Goal: Task Accomplishment & Management: Manage account settings

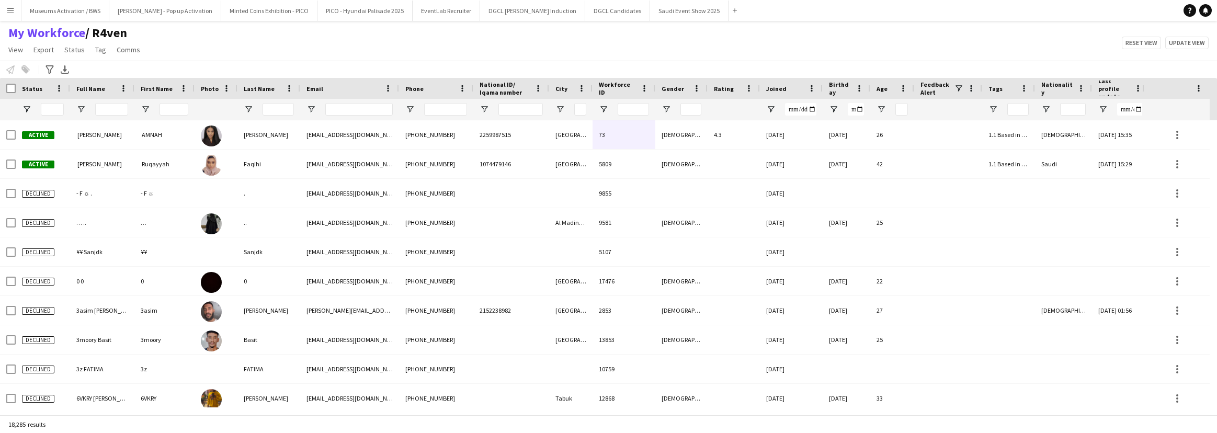
click at [222, 19] on button "Minted Coins Exhibition - PICO Close" at bounding box center [269, 11] width 96 height 20
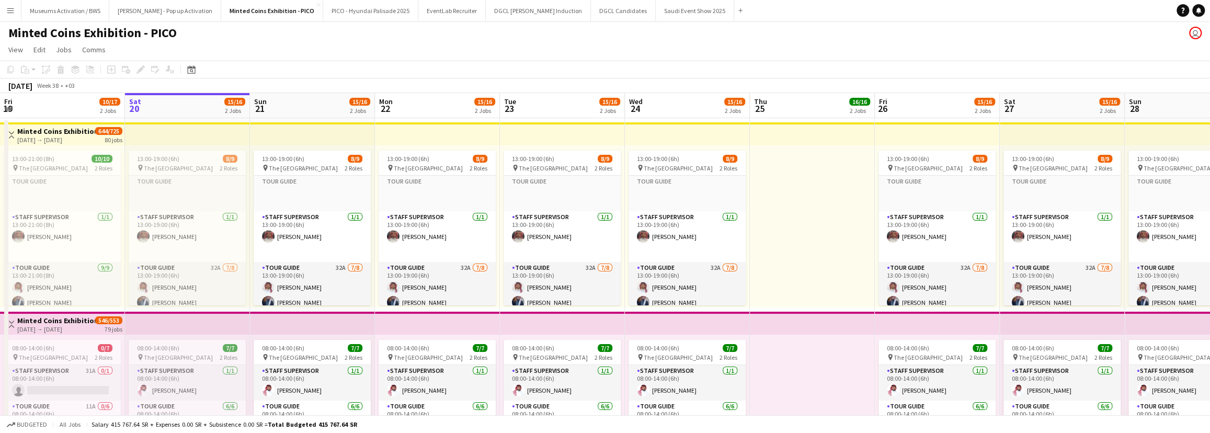
scroll to position [0, 291]
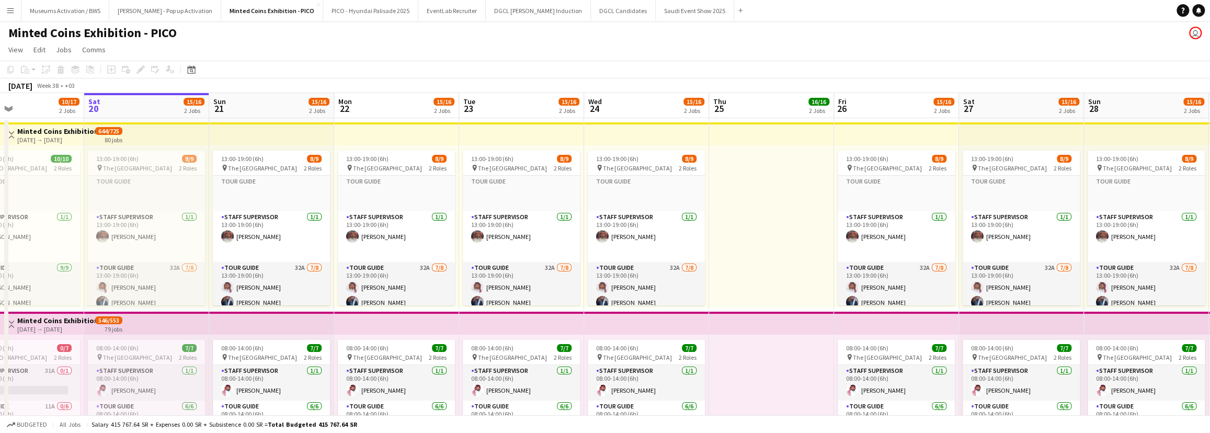
drag, startPoint x: 544, startPoint y: 199, endPoint x: 629, endPoint y: 183, distance: 85.7
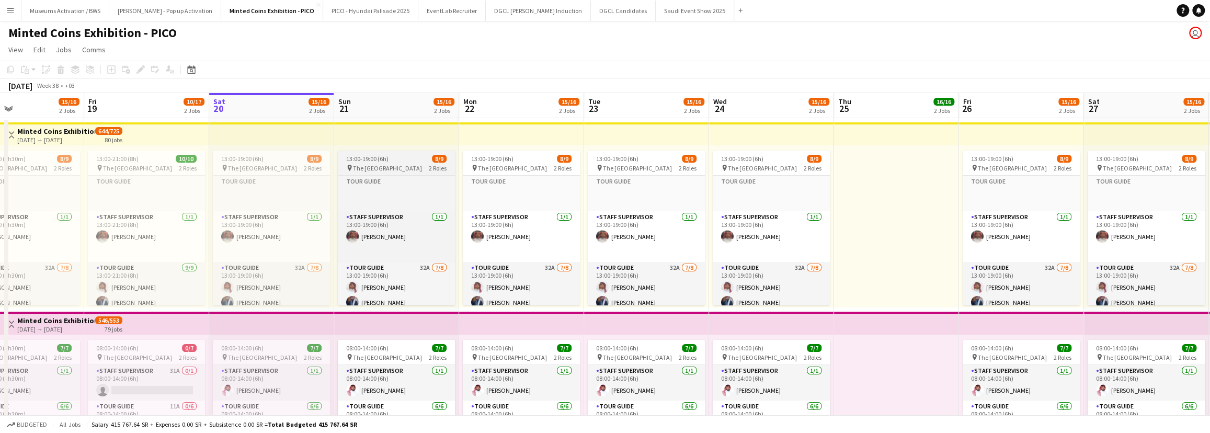
click at [403, 151] on app-job-card "13:00-19:00 (6h) 8/9 pin The National Museum 2 Roles Tour Guide Click to add Ro…" at bounding box center [396, 228] width 117 height 155
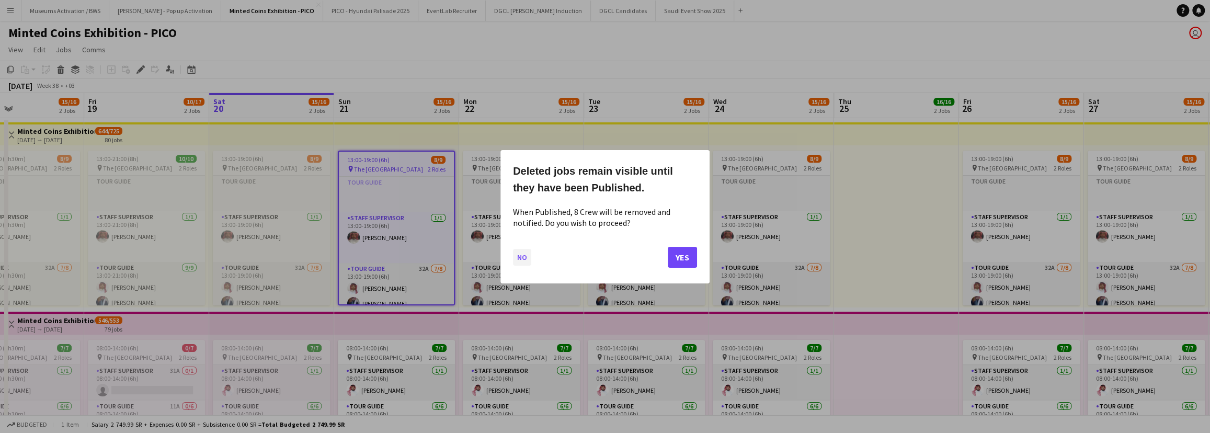
click at [516, 257] on button "No" at bounding box center [522, 256] width 18 height 17
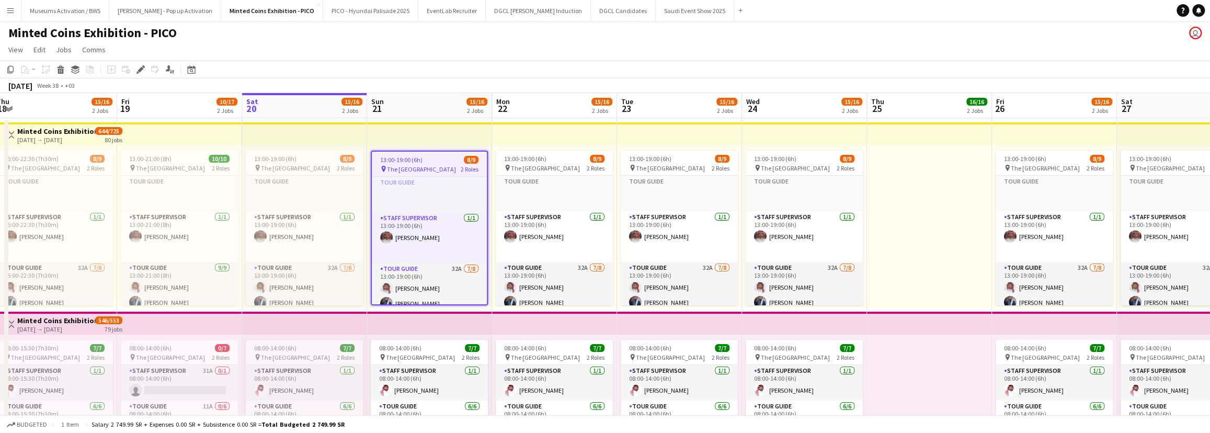
scroll to position [0, 218]
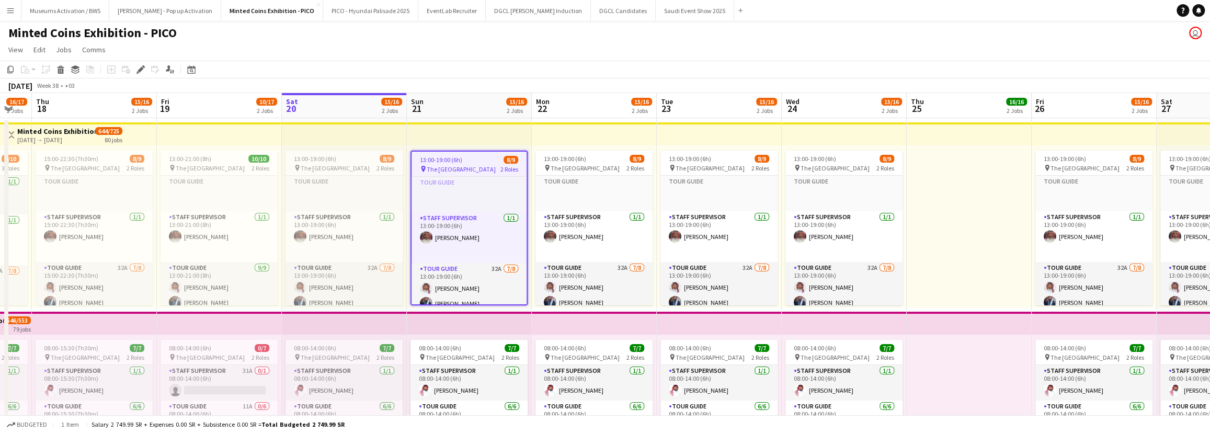
drag, startPoint x: 471, startPoint y: 246, endPoint x: 544, endPoint y: 241, distance: 72.9
click at [480, 166] on span "The National Museum" at bounding box center [461, 169] width 69 height 8
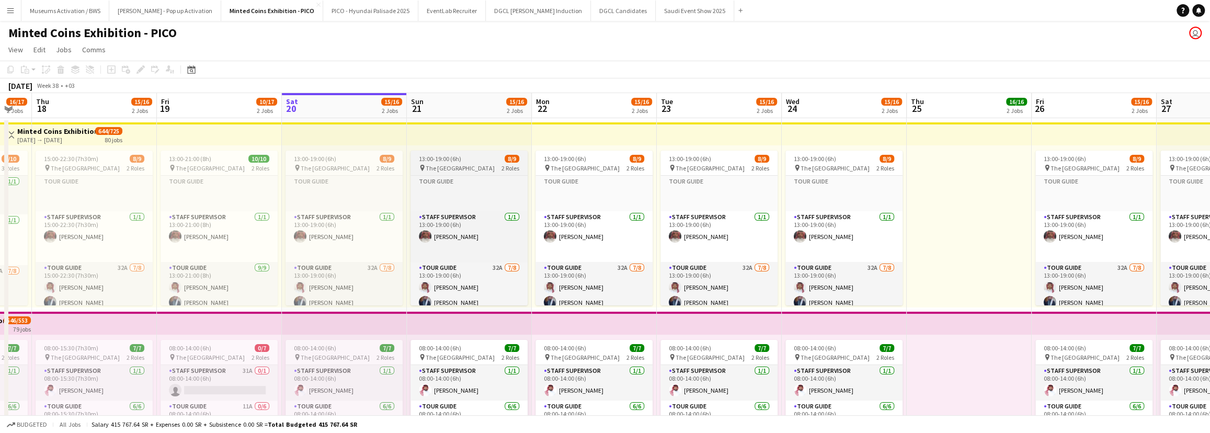
click at [475, 153] on app-job-card "13:00-19:00 (6h) 8/9 pin The National Museum 2 Roles Tour Guide Click to add Ro…" at bounding box center [469, 228] width 117 height 155
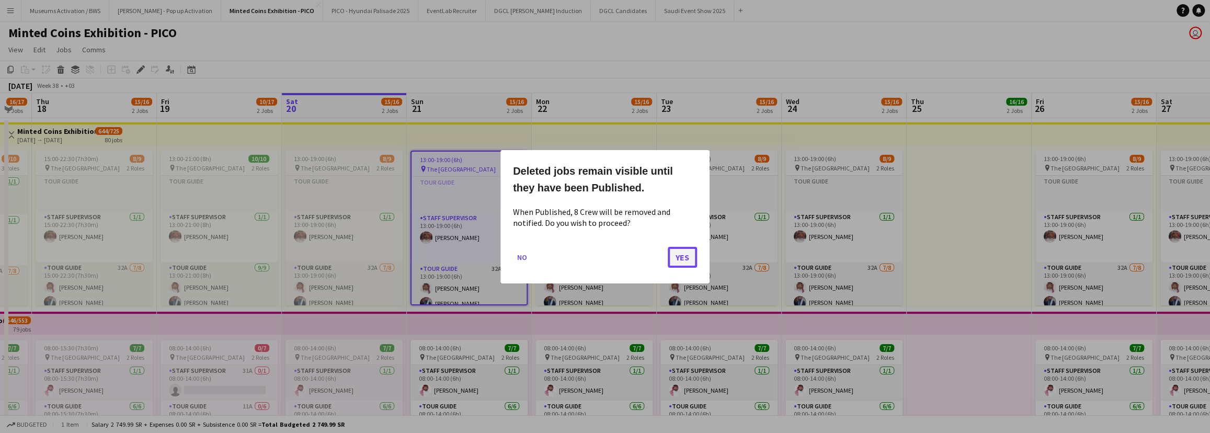
click at [676, 261] on button "Yes" at bounding box center [682, 256] width 29 height 21
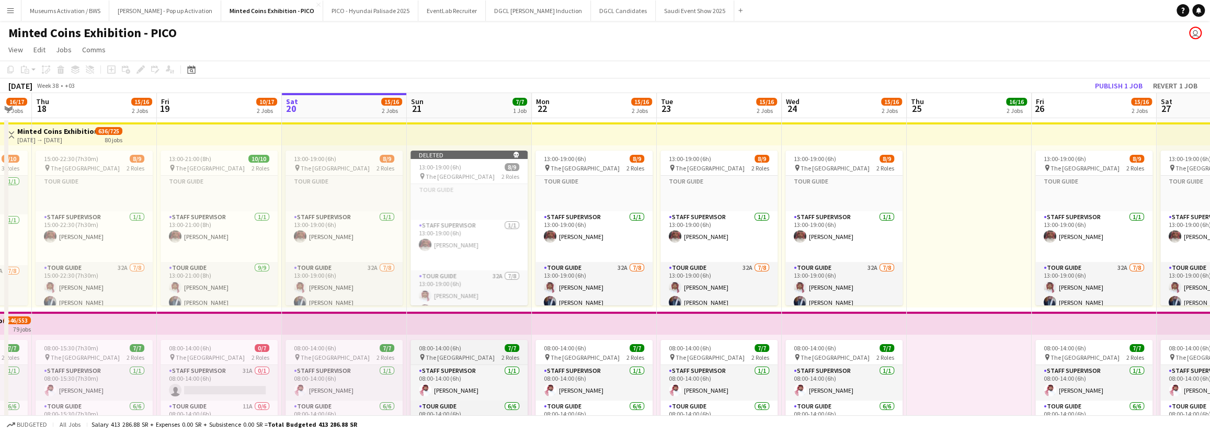
click at [461, 348] on div "08:00-14:00 (6h) 7/7" at bounding box center [469, 348] width 117 height 8
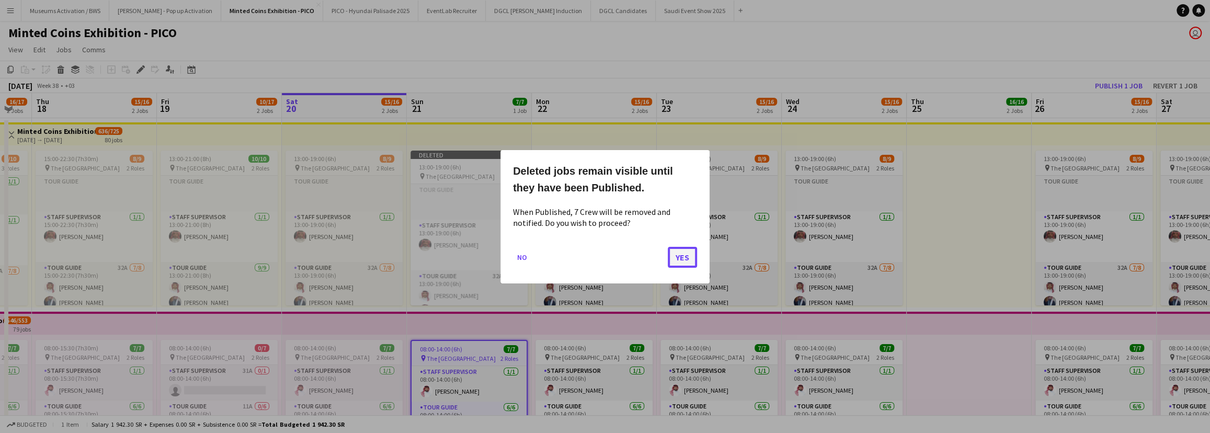
click at [686, 253] on button "Yes" at bounding box center [682, 256] width 29 height 21
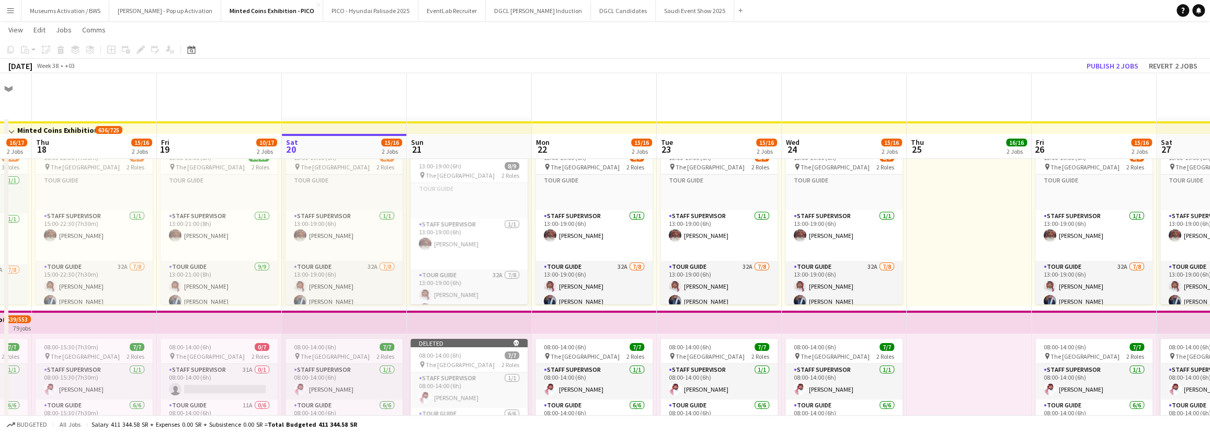
scroll to position [61, 0]
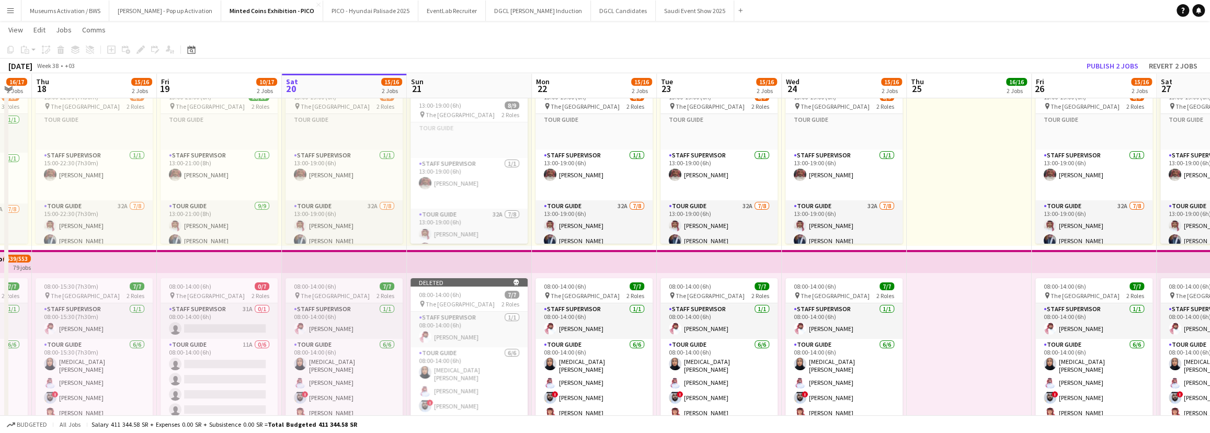
click at [680, 46] on app-toolbar "Copy Paste Paste Ctrl+V Paste with crew Ctrl+Shift+V Paste linked Job Delete Gr…" at bounding box center [605, 50] width 1210 height 18
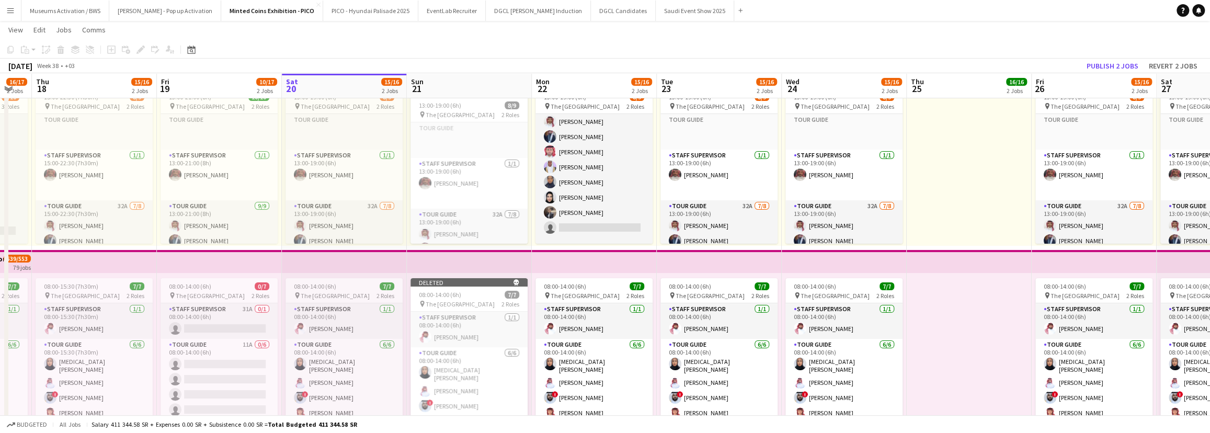
scroll to position [0, 0]
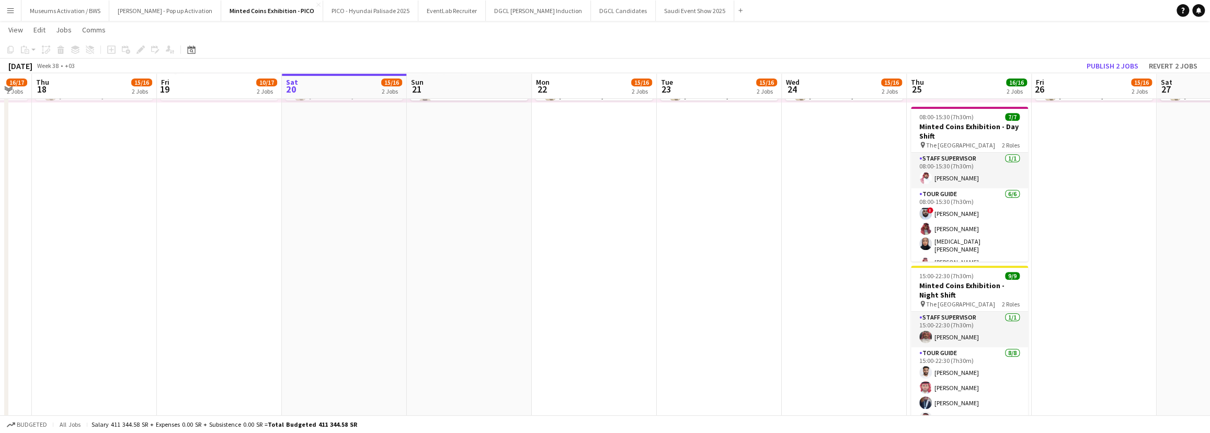
click at [562, 264] on app-date-cell "13:00-19:00 (6h) 8/9 pin The National Museum 2 Roles Tour Guide Click to add Ro…" at bounding box center [594, 83] width 125 height 718
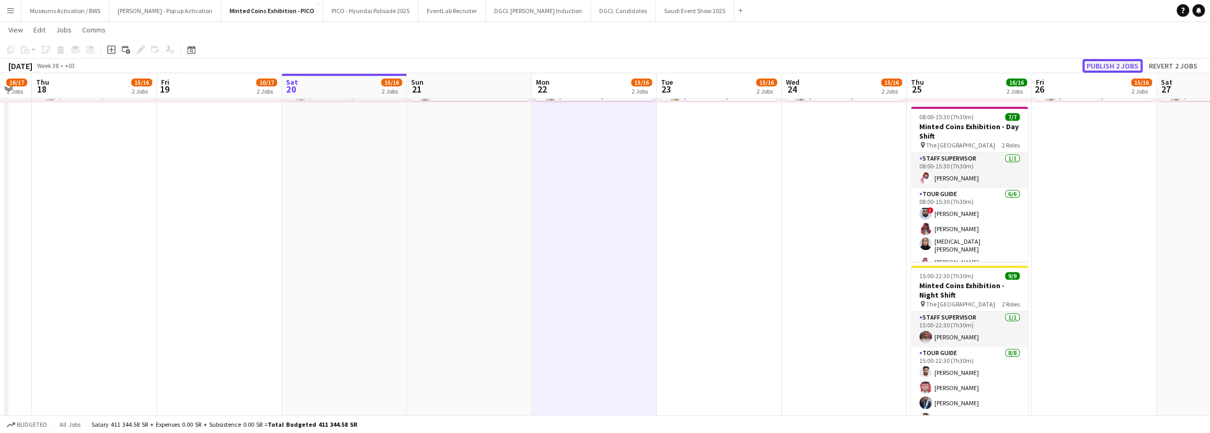
click at [1122, 66] on button "Publish 2 jobs" at bounding box center [1113, 66] width 60 height 14
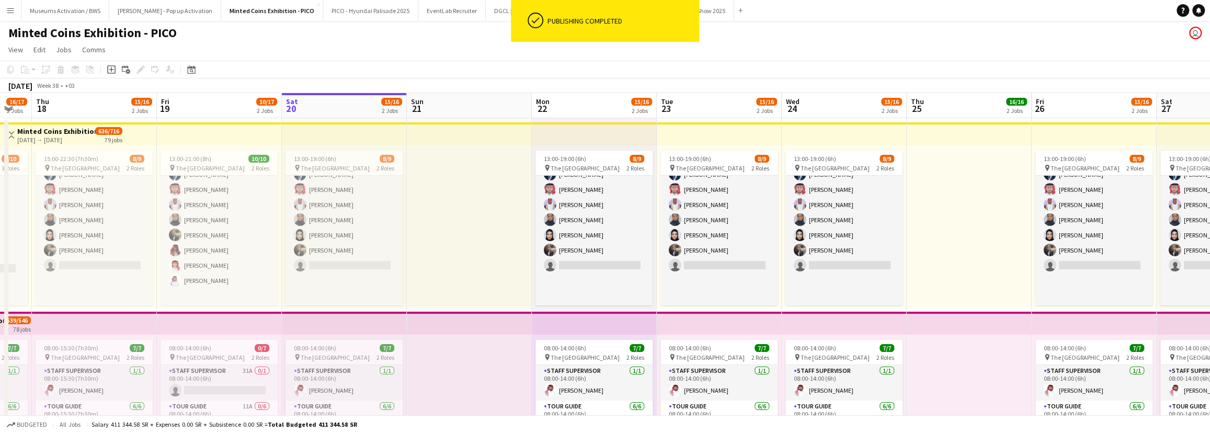
click at [481, 167] on div at bounding box center [469, 226] width 125 height 162
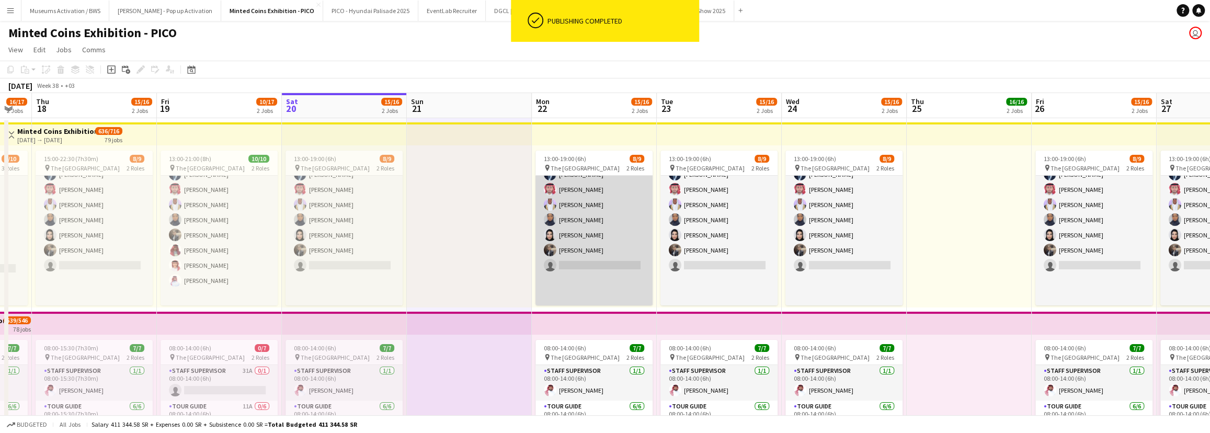
click at [575, 218] on app-card-role "Tour Guide 32A 7/8 13:00-19:00 (6h) Ibrahim Aljohani Abdullah Alqahtani Saleh A…" at bounding box center [594, 220] width 117 height 172
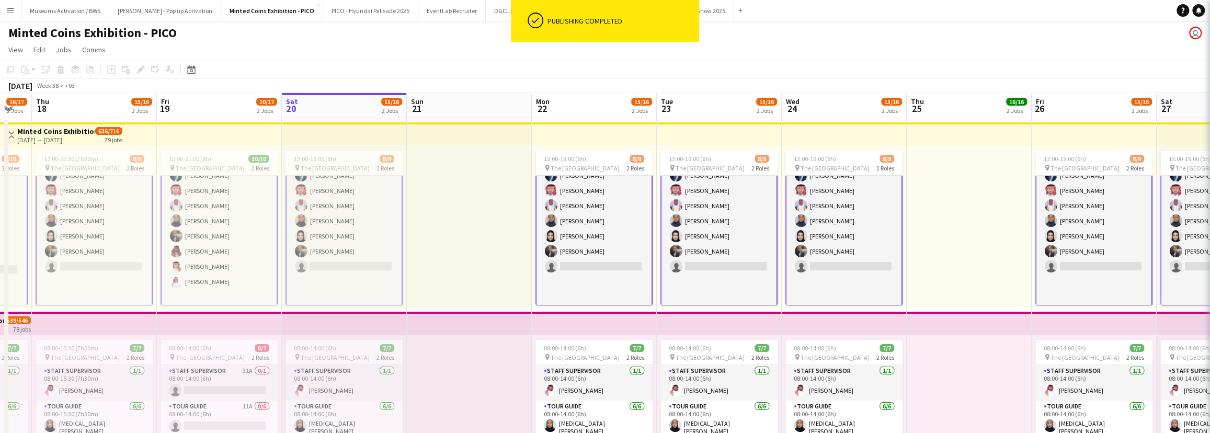
scroll to position [129, 0]
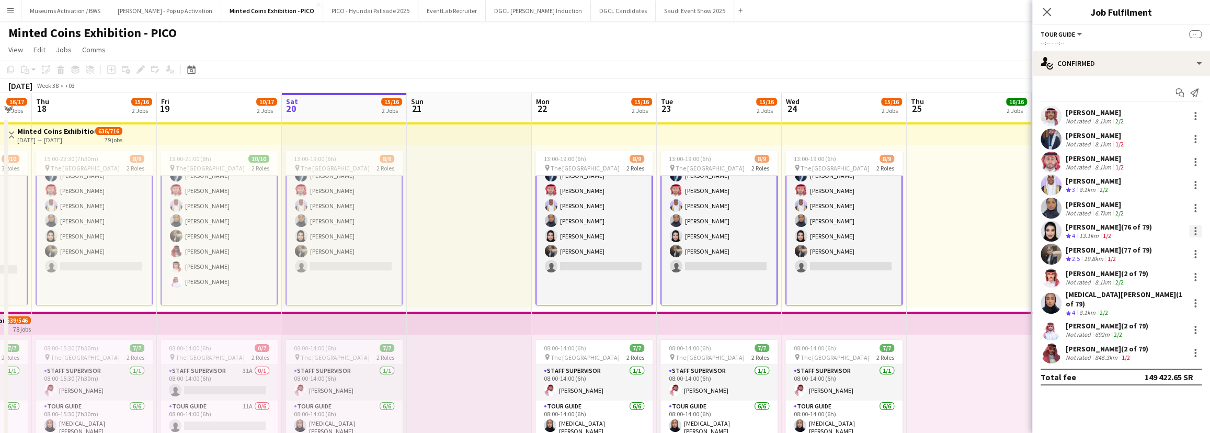
click at [1199, 235] on div at bounding box center [1195, 231] width 13 height 13
click at [1135, 319] on button "Remove" at bounding box center [1161, 325] width 82 height 25
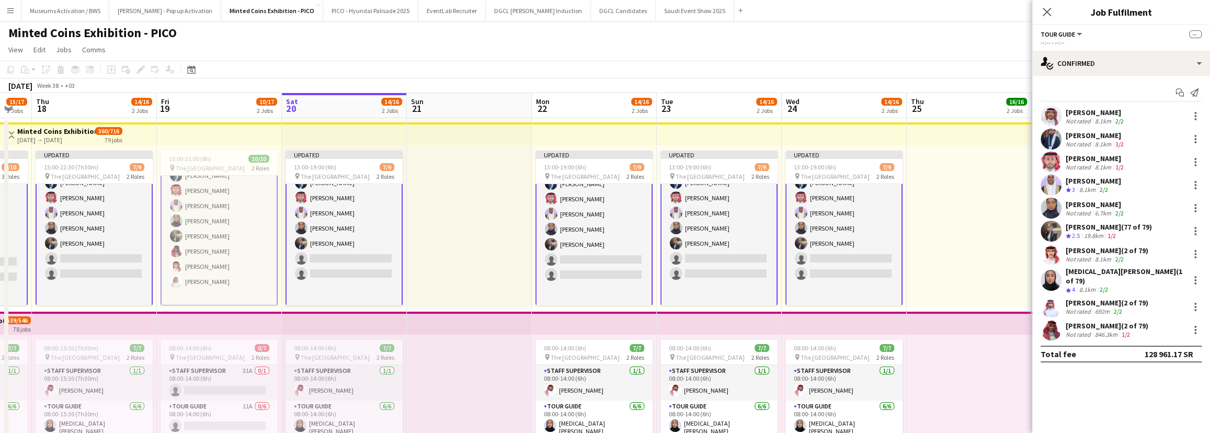
click at [930, 55] on app-page-menu "View Day view expanded Day view collapsed Month view Date picker Jump to today …" at bounding box center [605, 51] width 1210 height 20
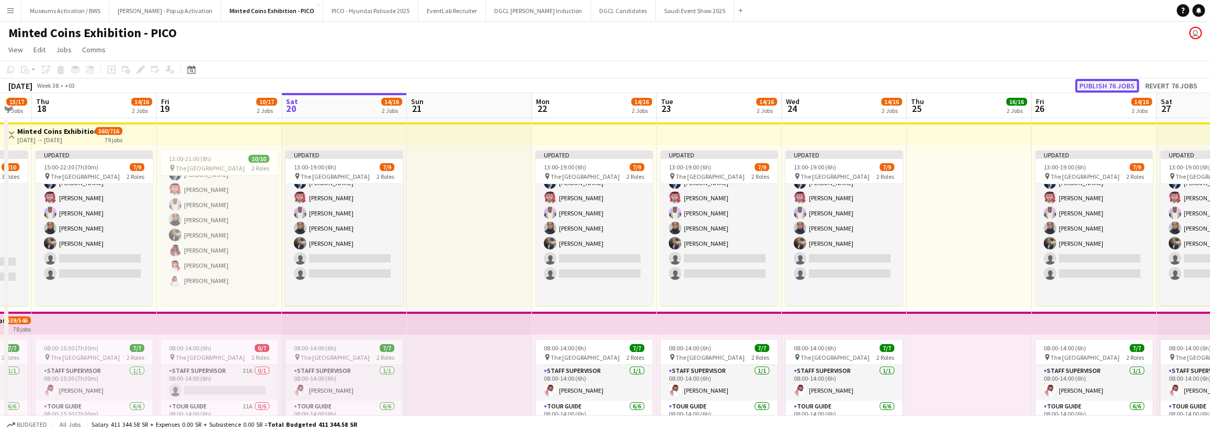
click at [1091, 81] on button "Publish 76 jobs" at bounding box center [1107, 86] width 64 height 14
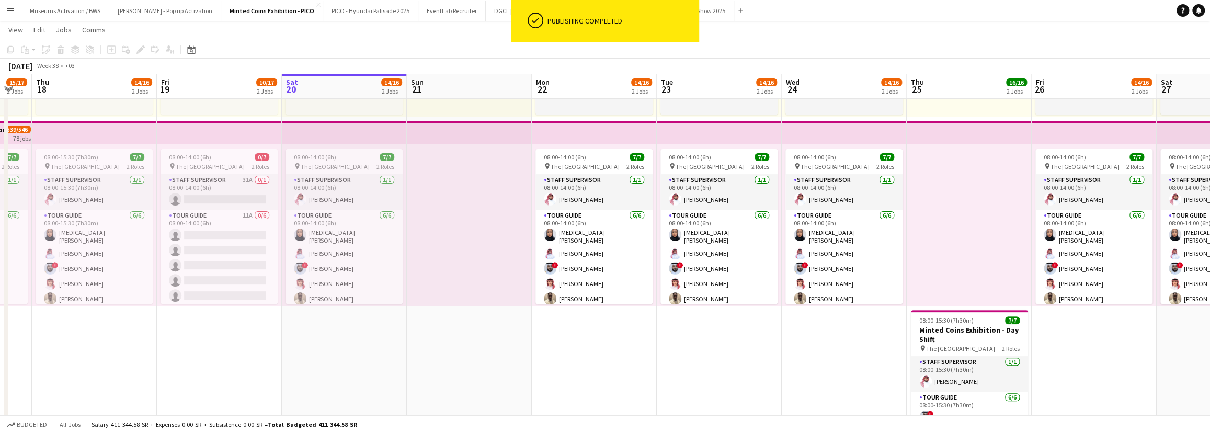
click at [481, 301] on div at bounding box center [469, 225] width 125 height 162
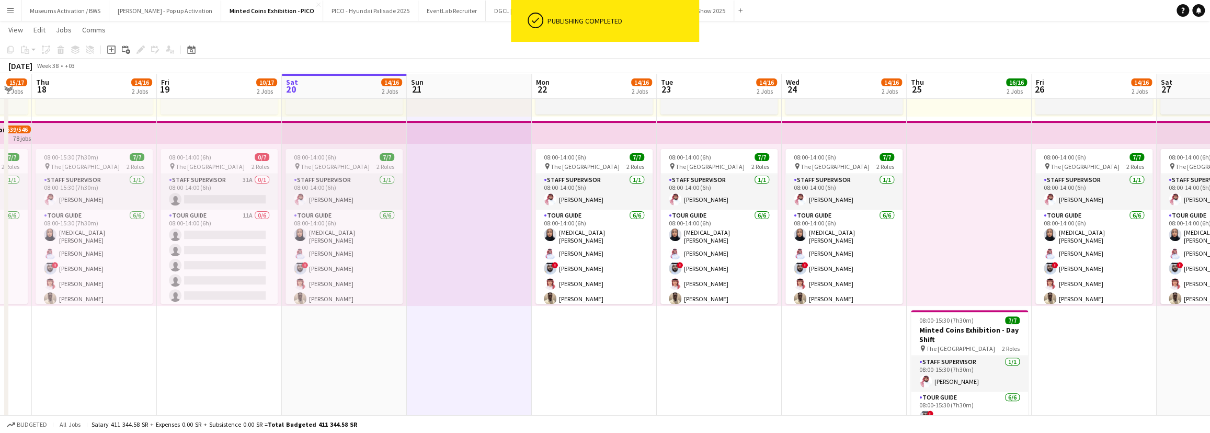
click at [573, 343] on app-date-cell "13:00-19:00 (6h) 7/9 pin The National Museum 2 Roles Tour Guide Click to add Ro…" at bounding box center [594, 286] width 125 height 718
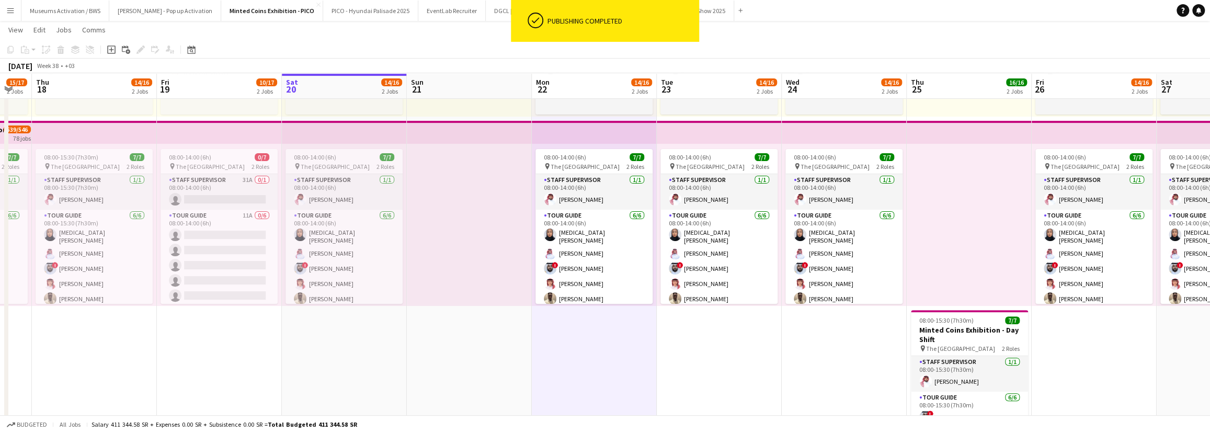
click at [847, 341] on app-date-cell "13:00-19:00 (6h) 7/9 pin The National Museum 2 Roles Tour Guide Click to add Ro…" at bounding box center [844, 286] width 125 height 718
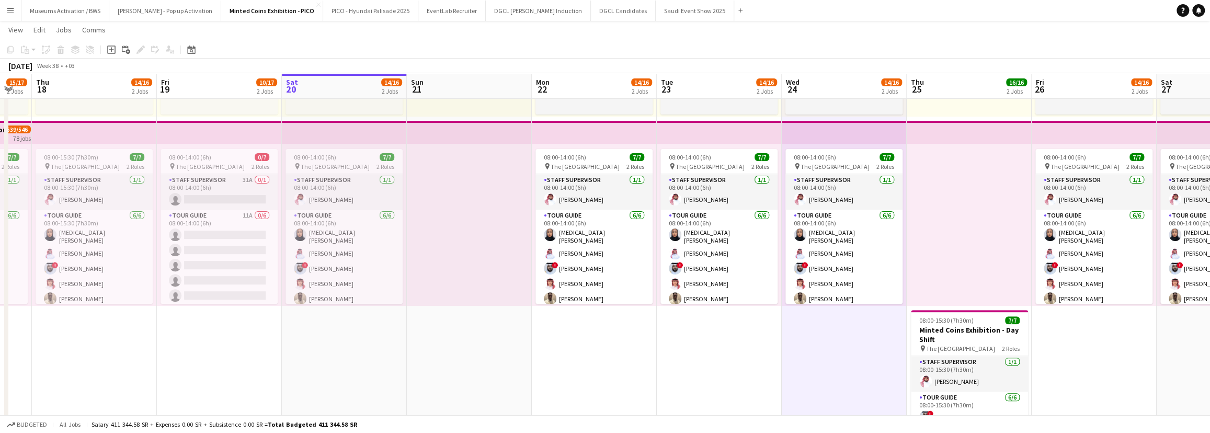
click at [521, 344] on app-date-cell at bounding box center [469, 286] width 125 height 718
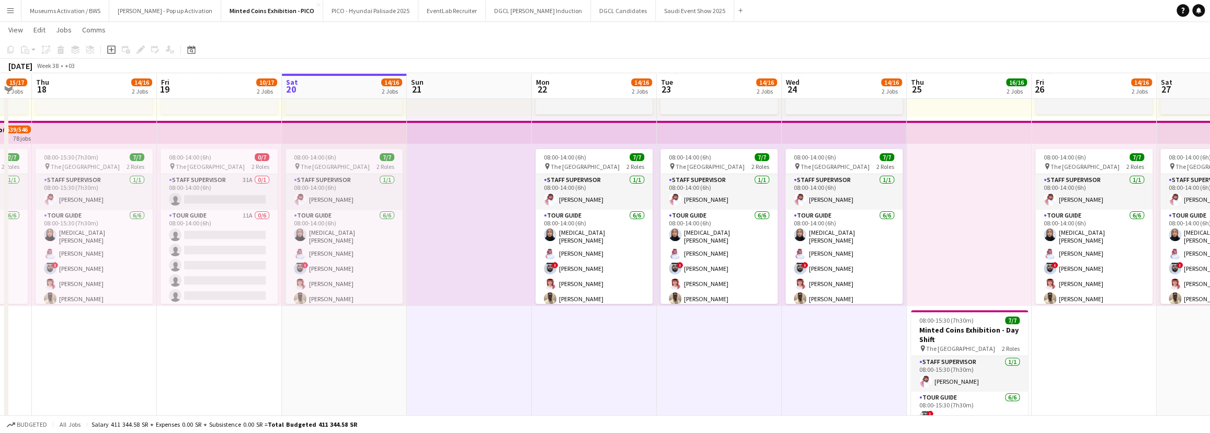
click at [602, 348] on app-date-cell "13:00-19:00 (6h) 7/9 pin The National Museum 2 Roles Tour Guide Click to add Ro…" at bounding box center [594, 286] width 125 height 718
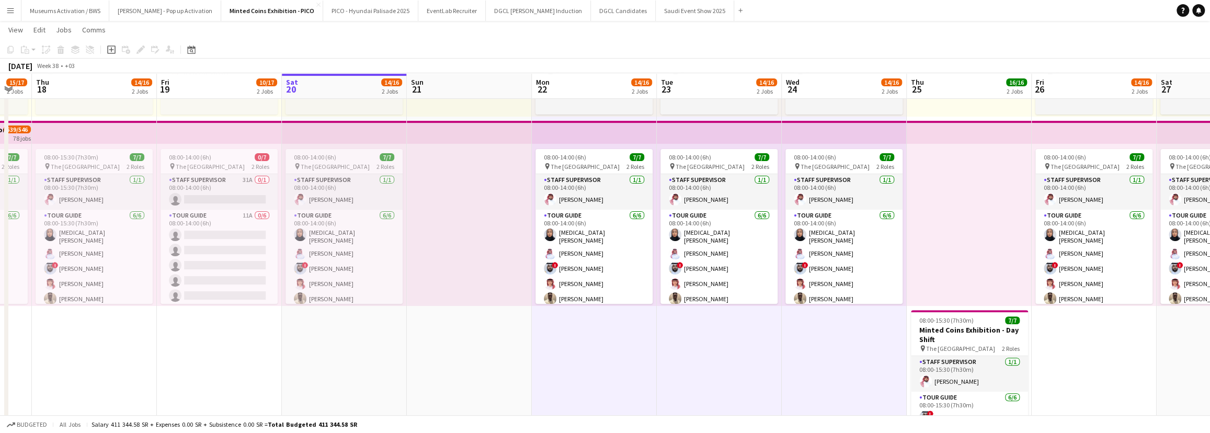
click at [602, 350] on app-date-cell "13:00-19:00 (6h) 7/9 pin The National Museum 2 Roles Tour Guide Click to add Ro…" at bounding box center [594, 286] width 125 height 718
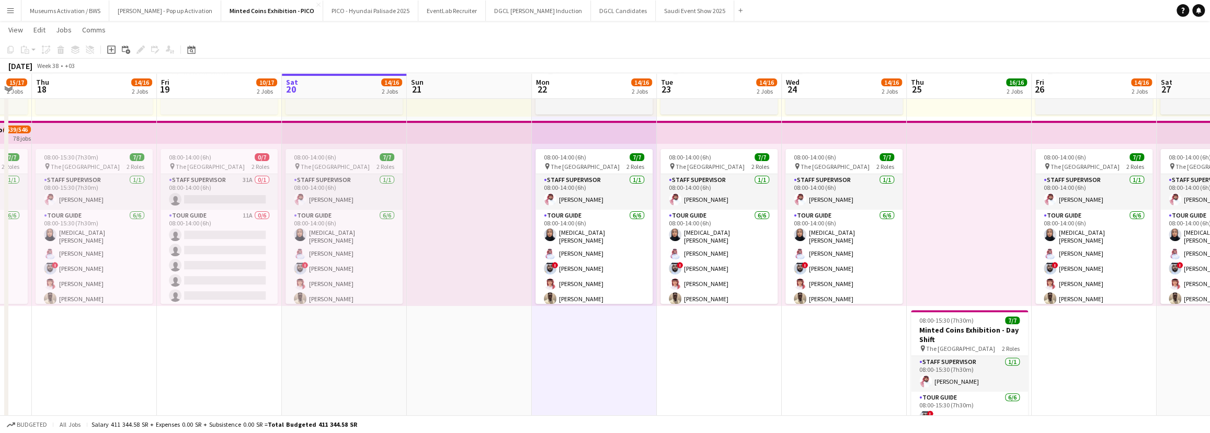
click at [516, 340] on app-date-cell at bounding box center [469, 286] width 125 height 718
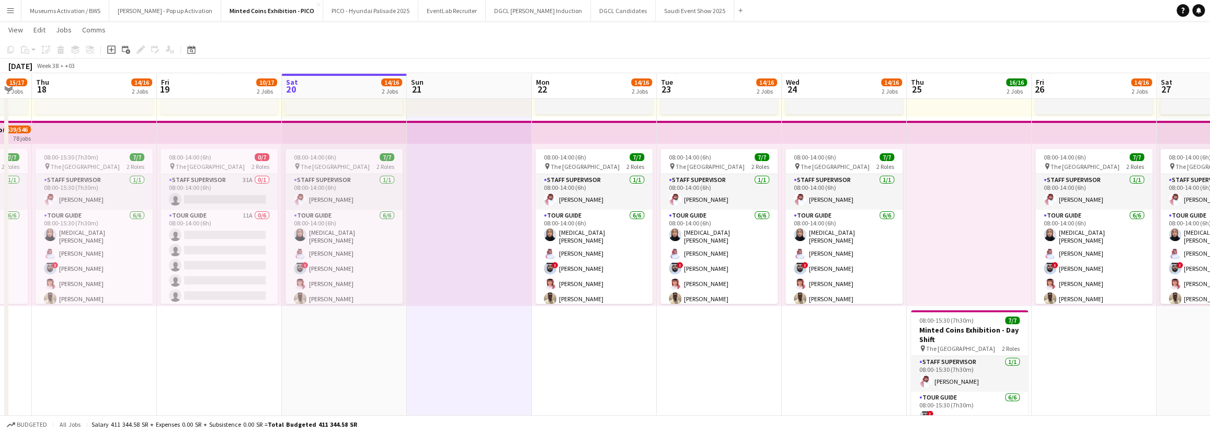
click at [16, 8] on button "Menu" at bounding box center [10, 10] width 21 height 21
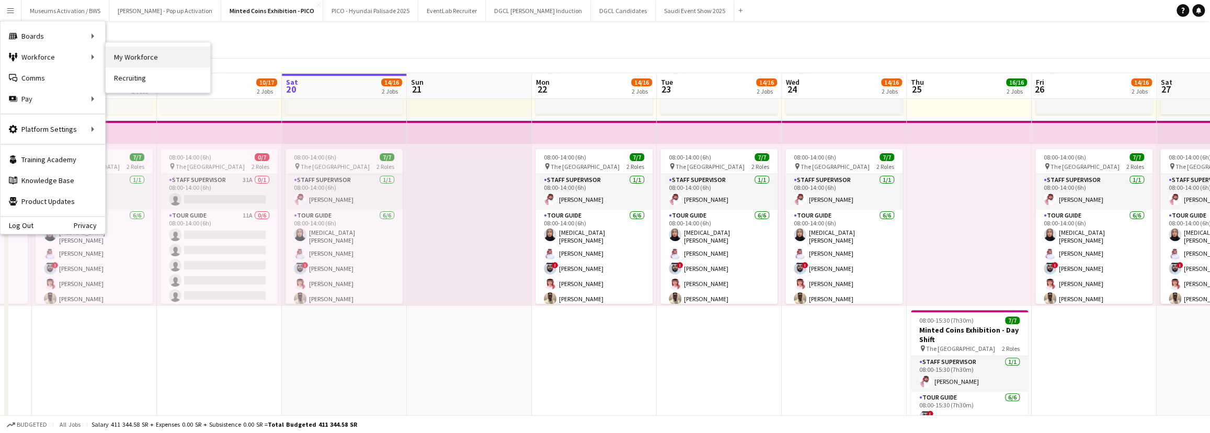
click at [132, 59] on link "My Workforce" at bounding box center [158, 57] width 105 height 21
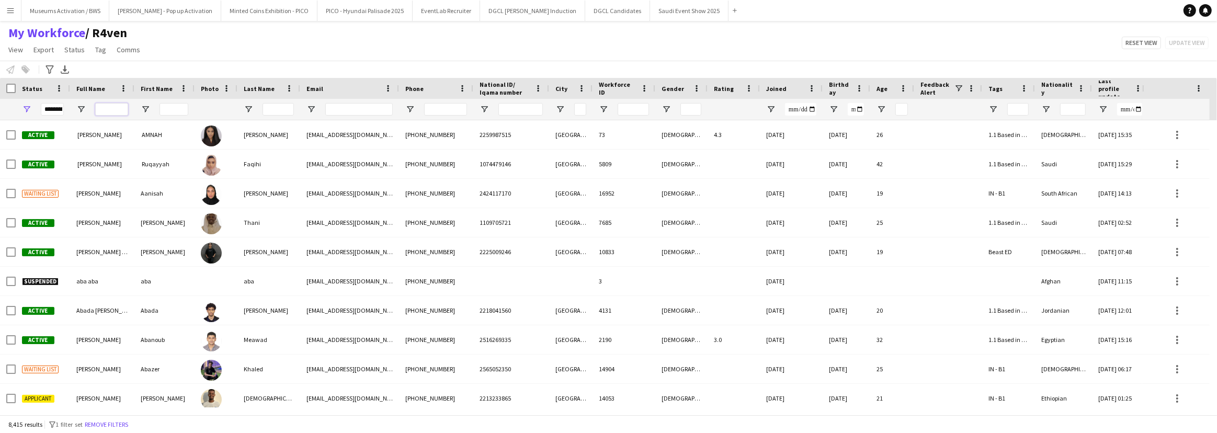
click at [109, 105] on input "Full Name Filter Input" at bounding box center [111, 109] width 33 height 13
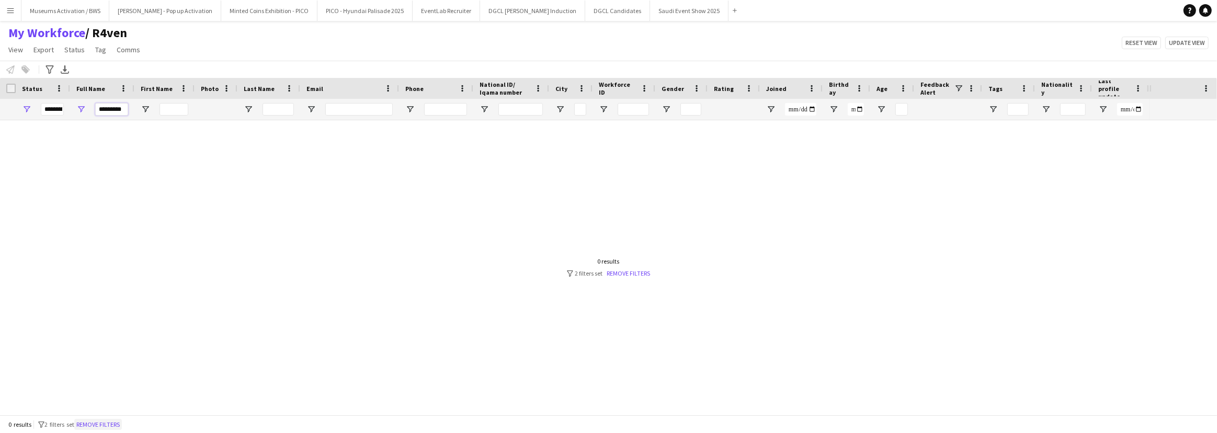
type input "*********"
click at [110, 423] on button "Remove filters" at bounding box center [98, 425] width 48 height 12
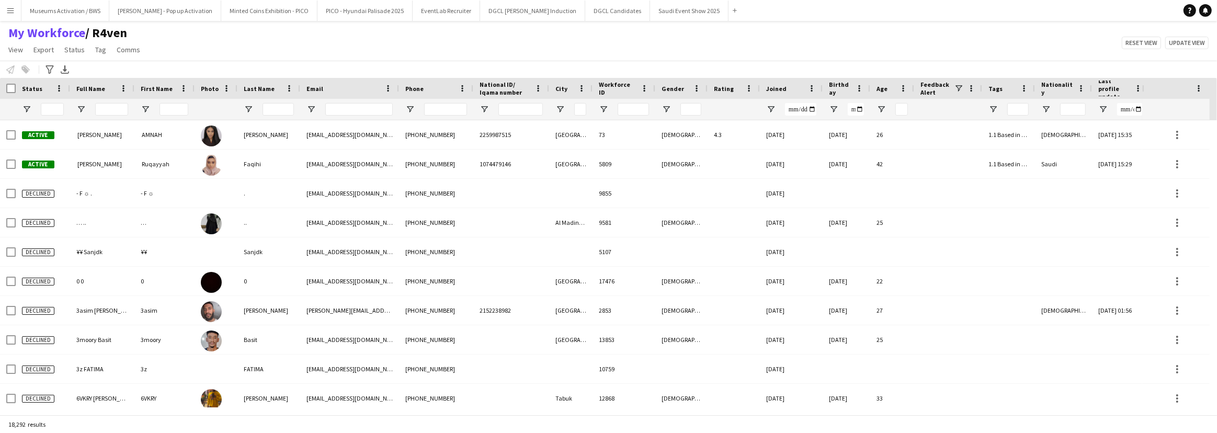
click at [0, 10] on button "Menu" at bounding box center [10, 10] width 21 height 21
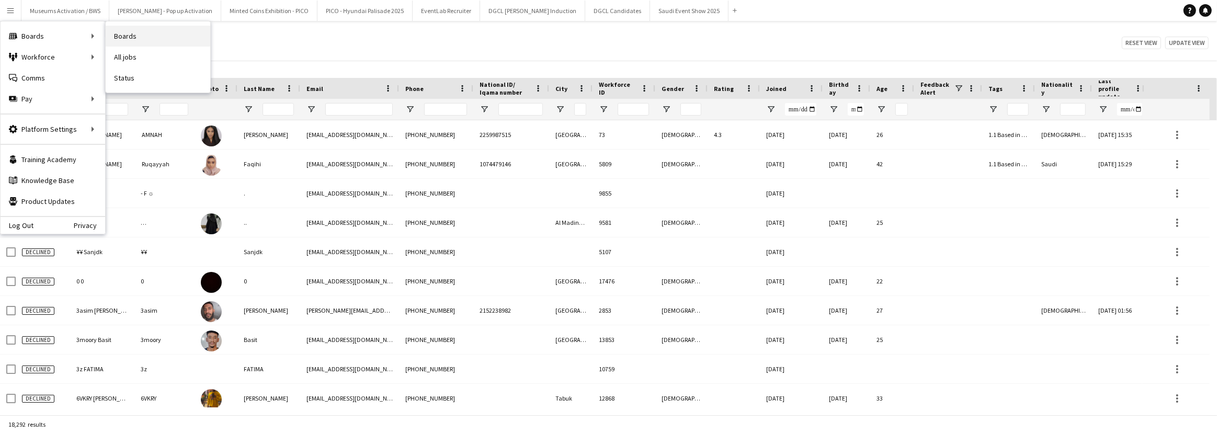
click at [126, 37] on link "Boards" at bounding box center [158, 36] width 105 height 21
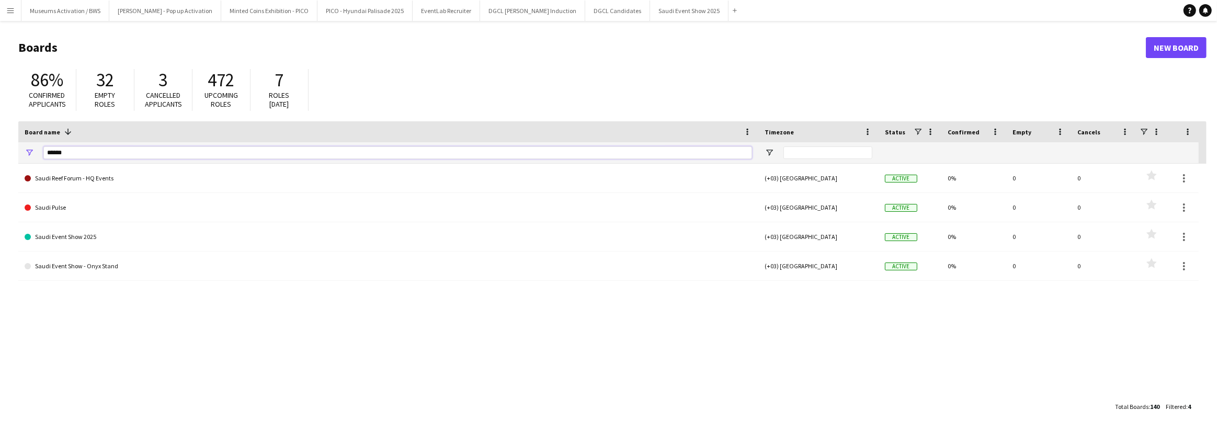
click at [89, 152] on input "*****" at bounding box center [397, 152] width 709 height 13
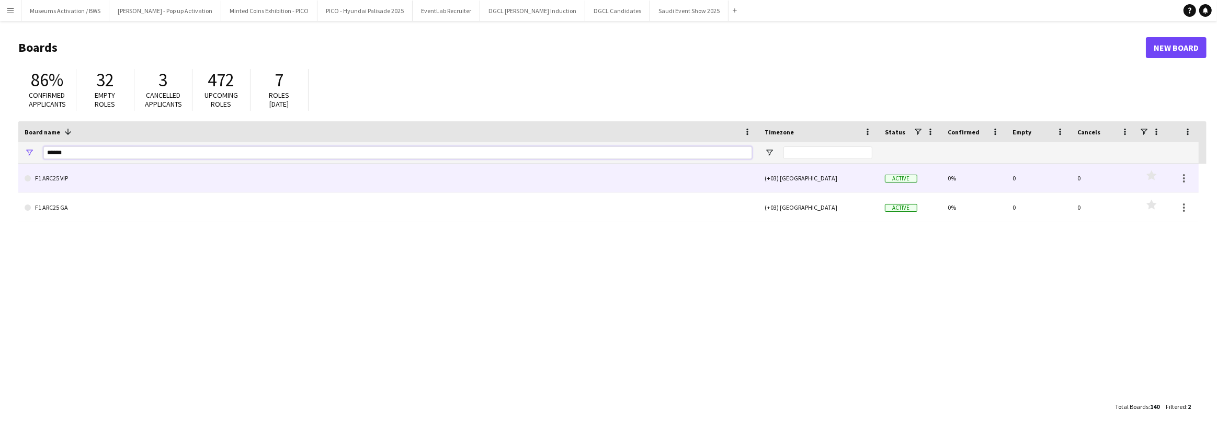
type input "******"
